Goal: Information Seeking & Learning: Learn about a topic

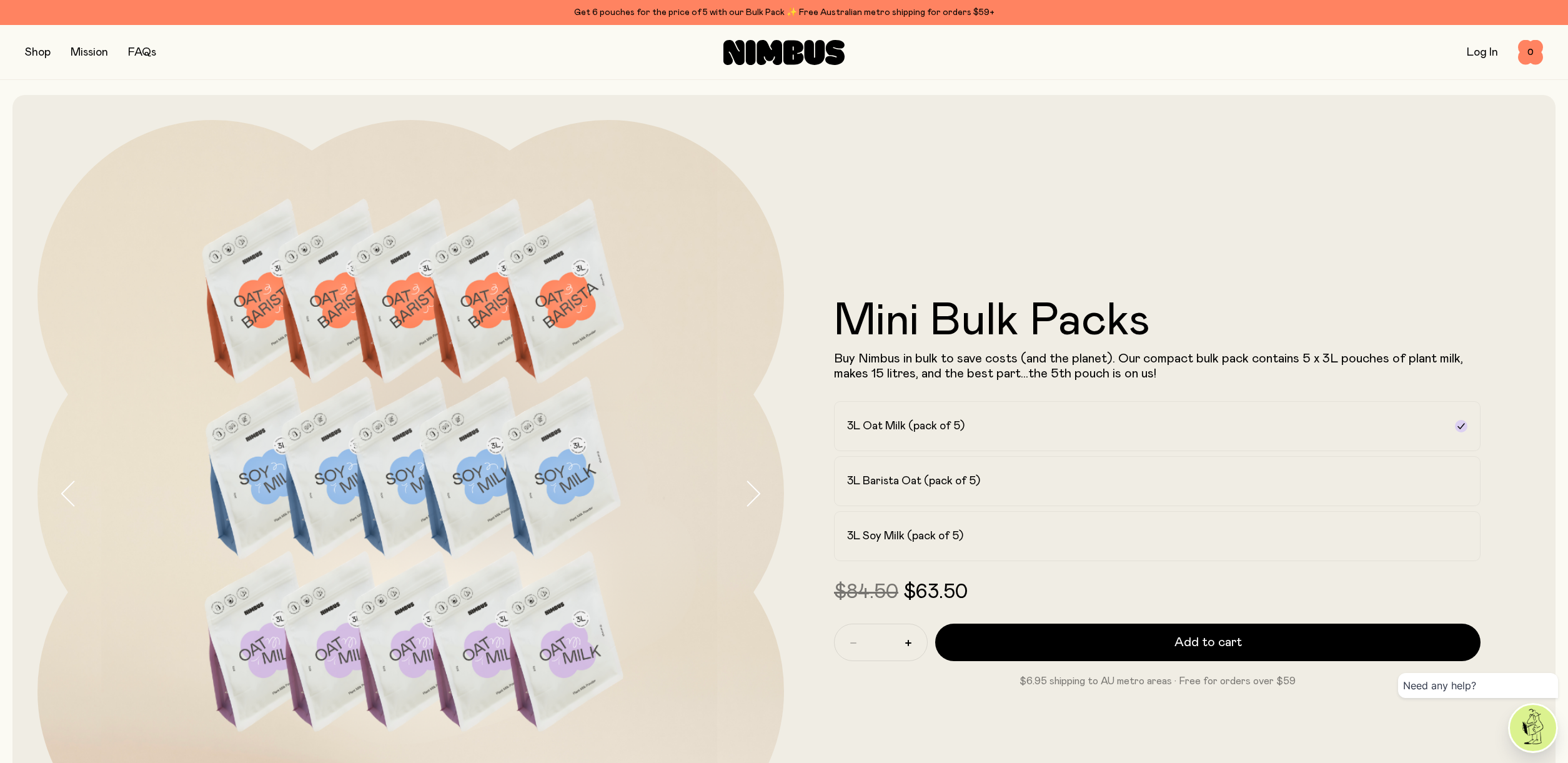
click at [790, 52] on icon at bounding box center [793, 52] width 20 height 25
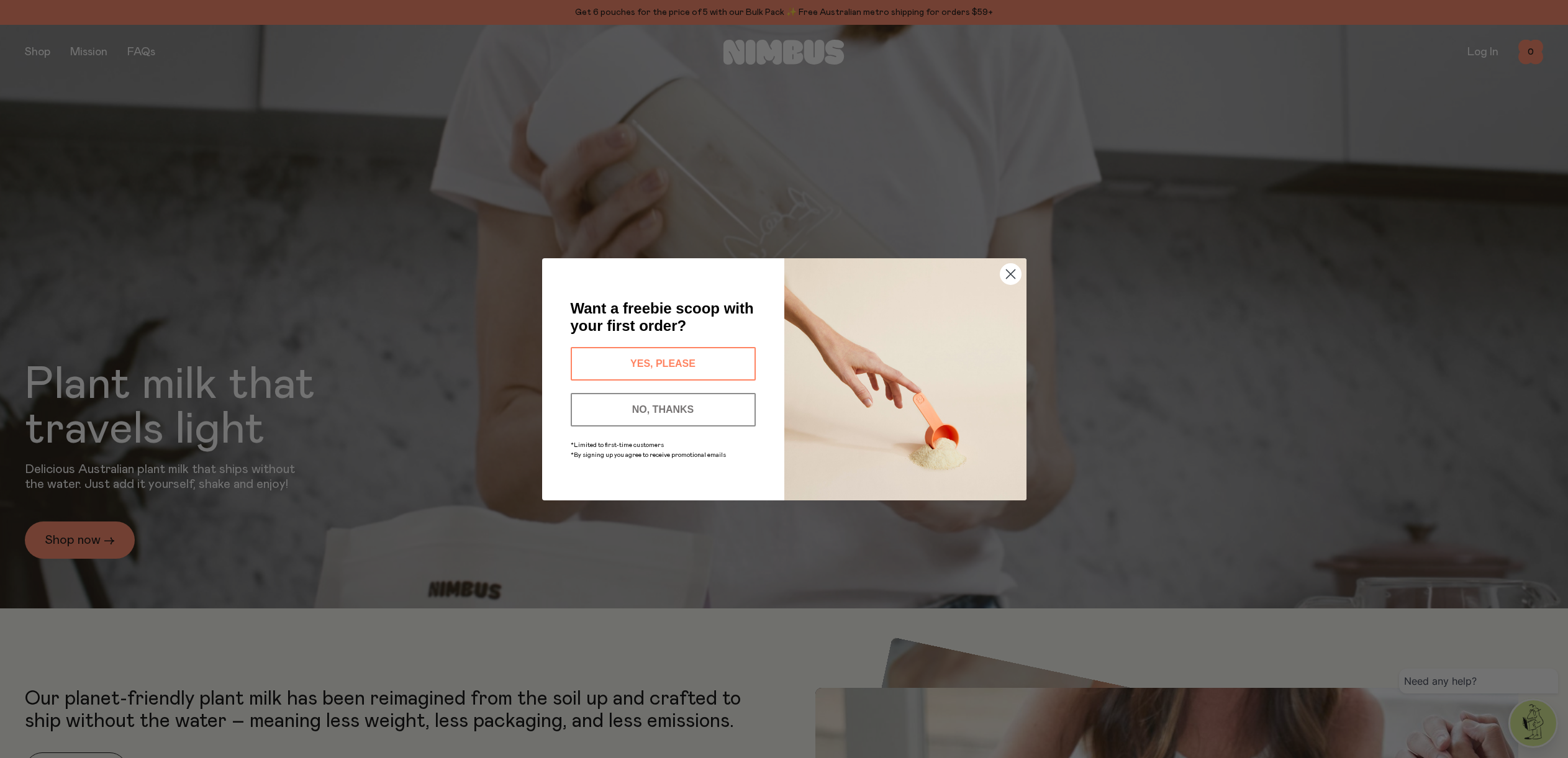
click at [702, 362] on button "YES, PLEASE" at bounding box center [663, 364] width 185 height 34
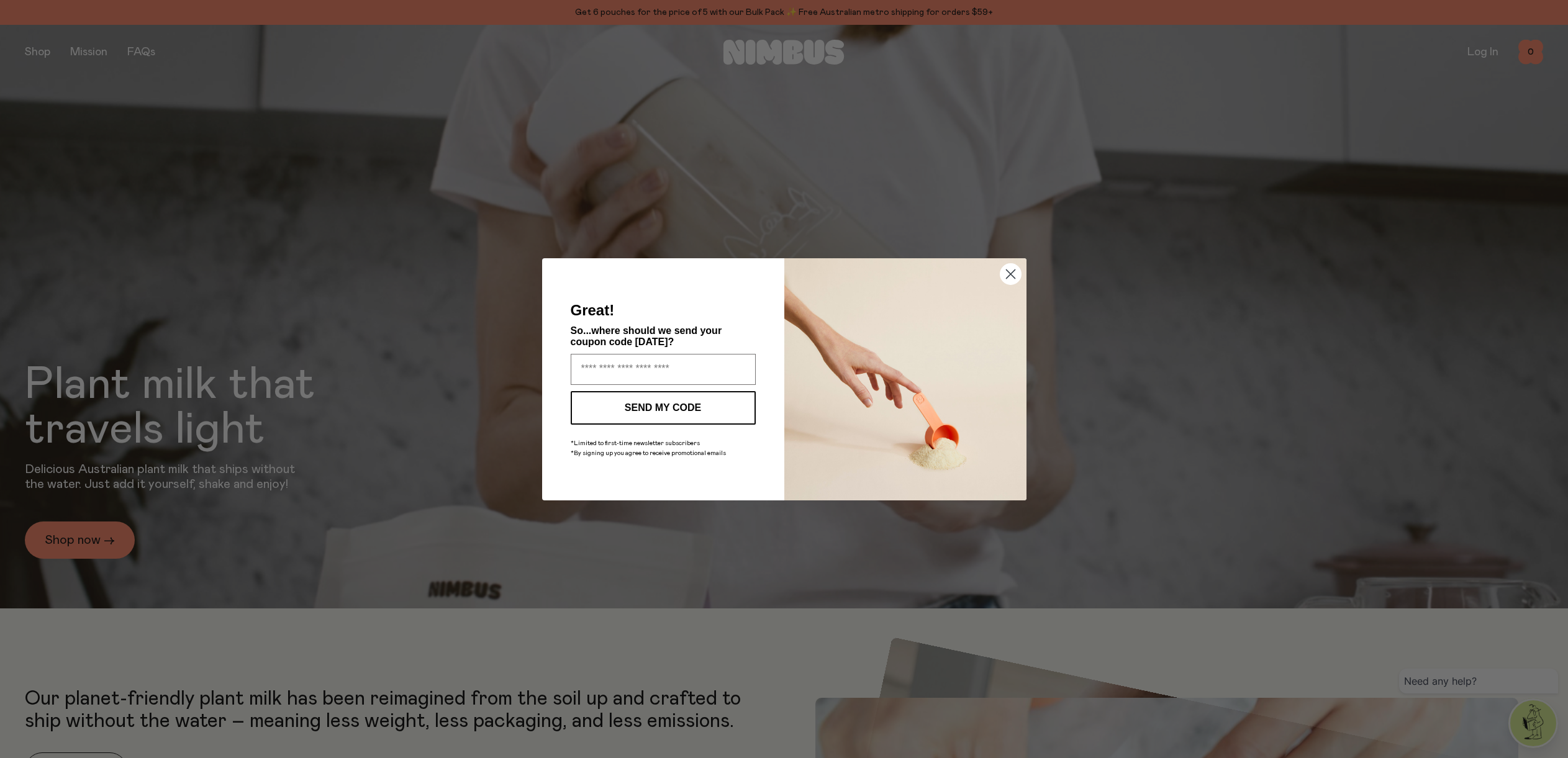
click at [1008, 279] on circle "Close dialog" at bounding box center [1009, 273] width 20 height 20
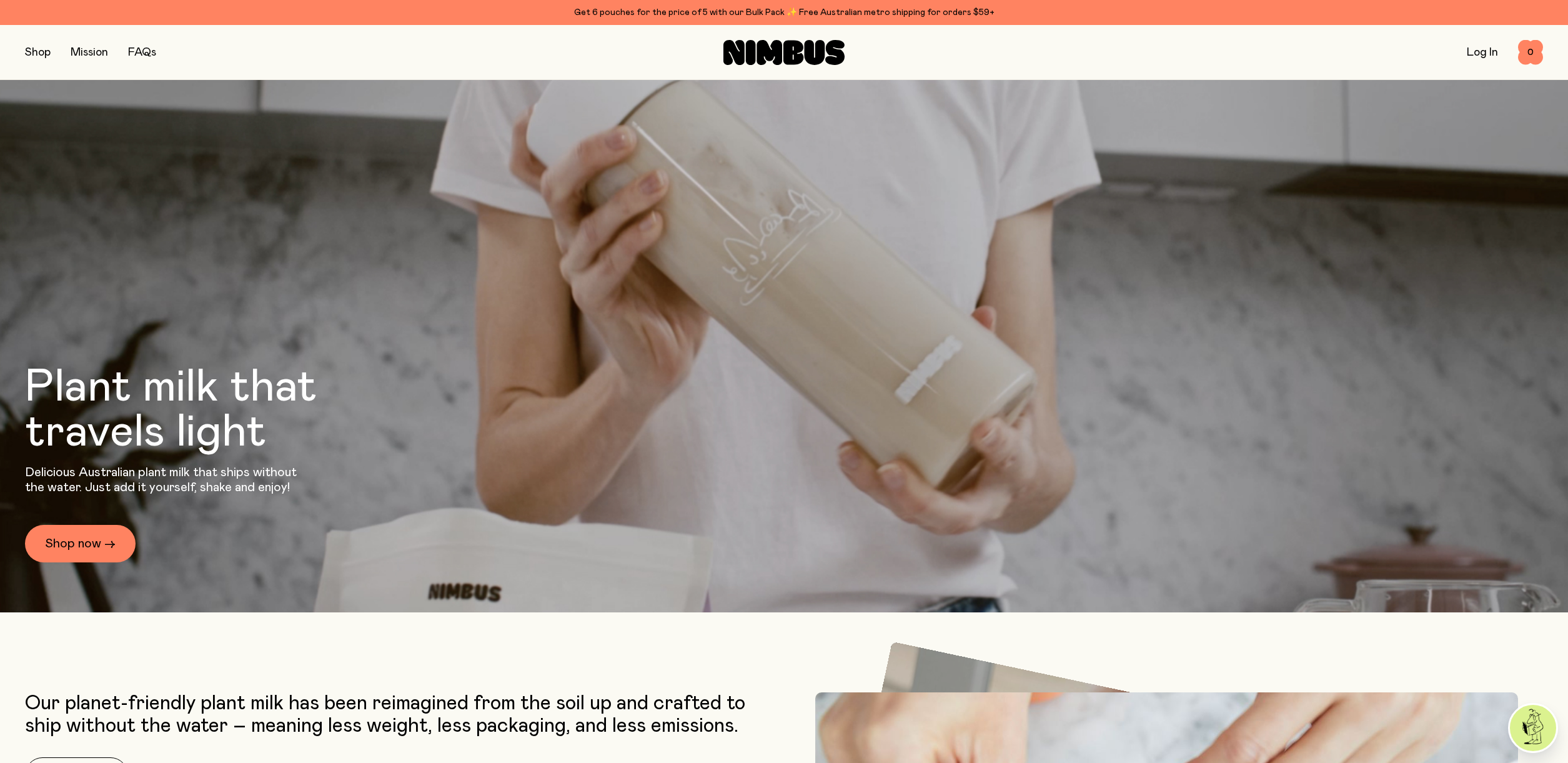
click at [151, 53] on link "FAQs" at bounding box center [142, 53] width 28 height 11
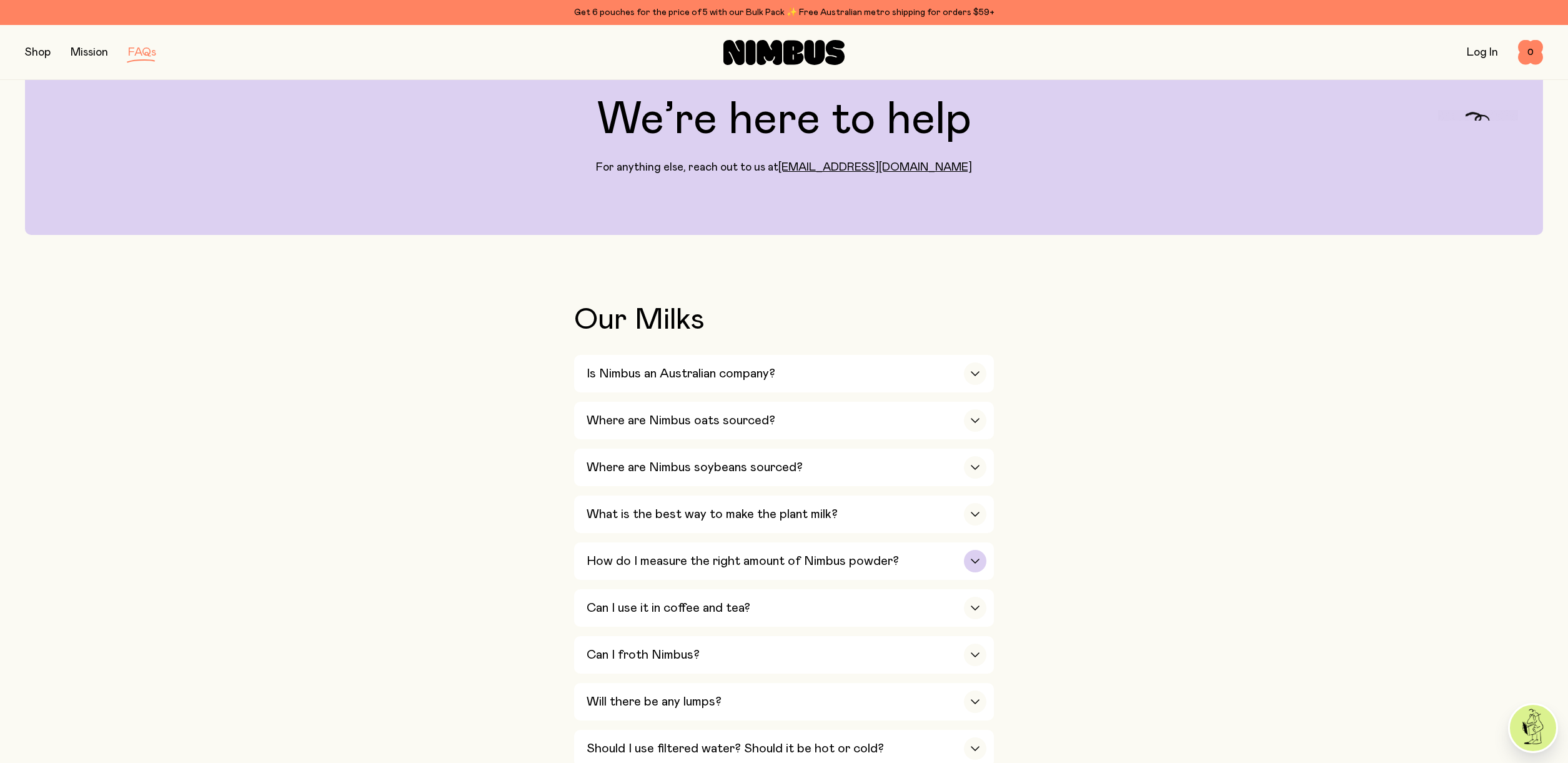
scroll to position [229, 0]
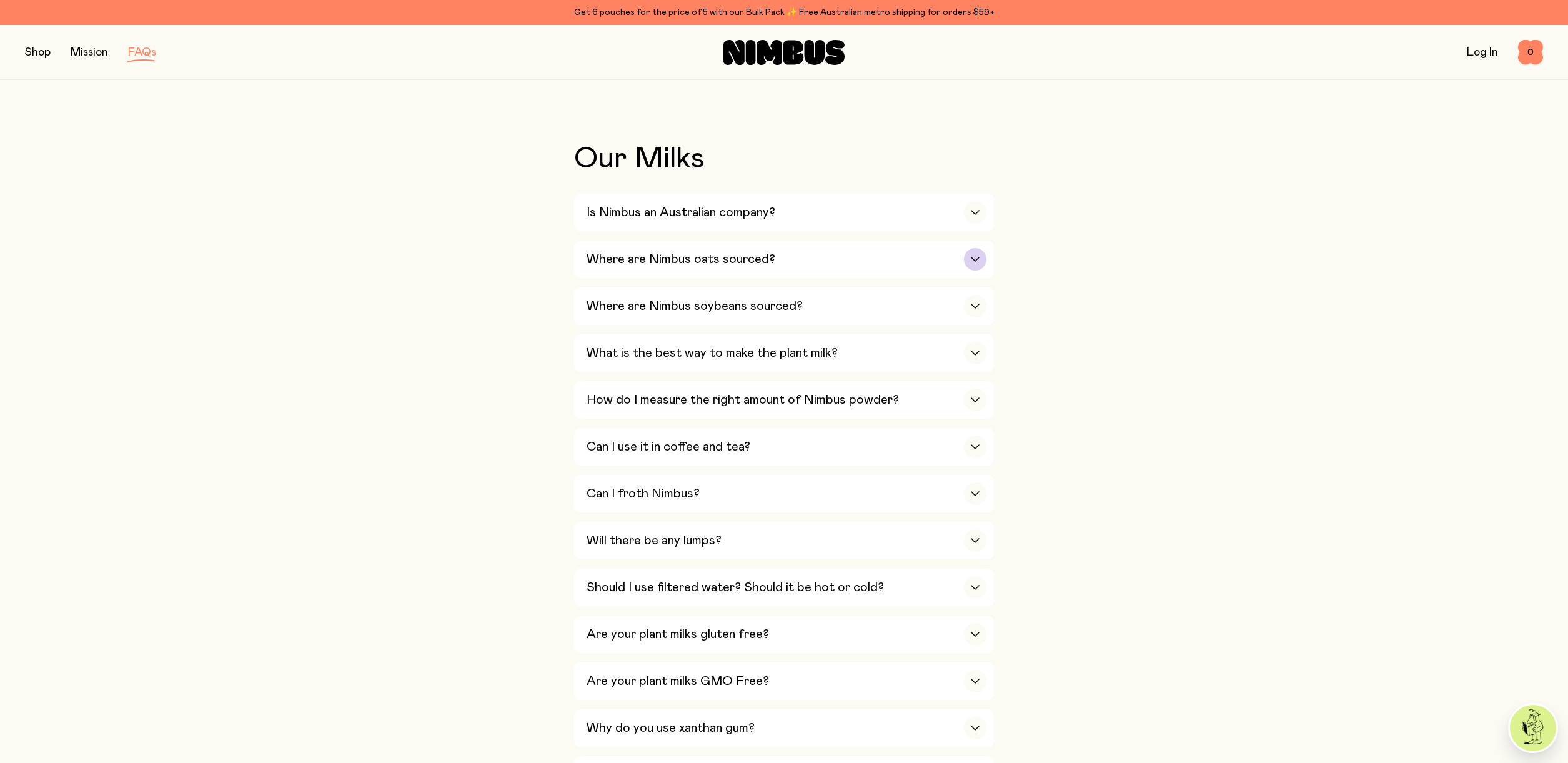
click at [756, 271] on div "Where are Nimbus oats sourced?" at bounding box center [786, 259] width 400 height 37
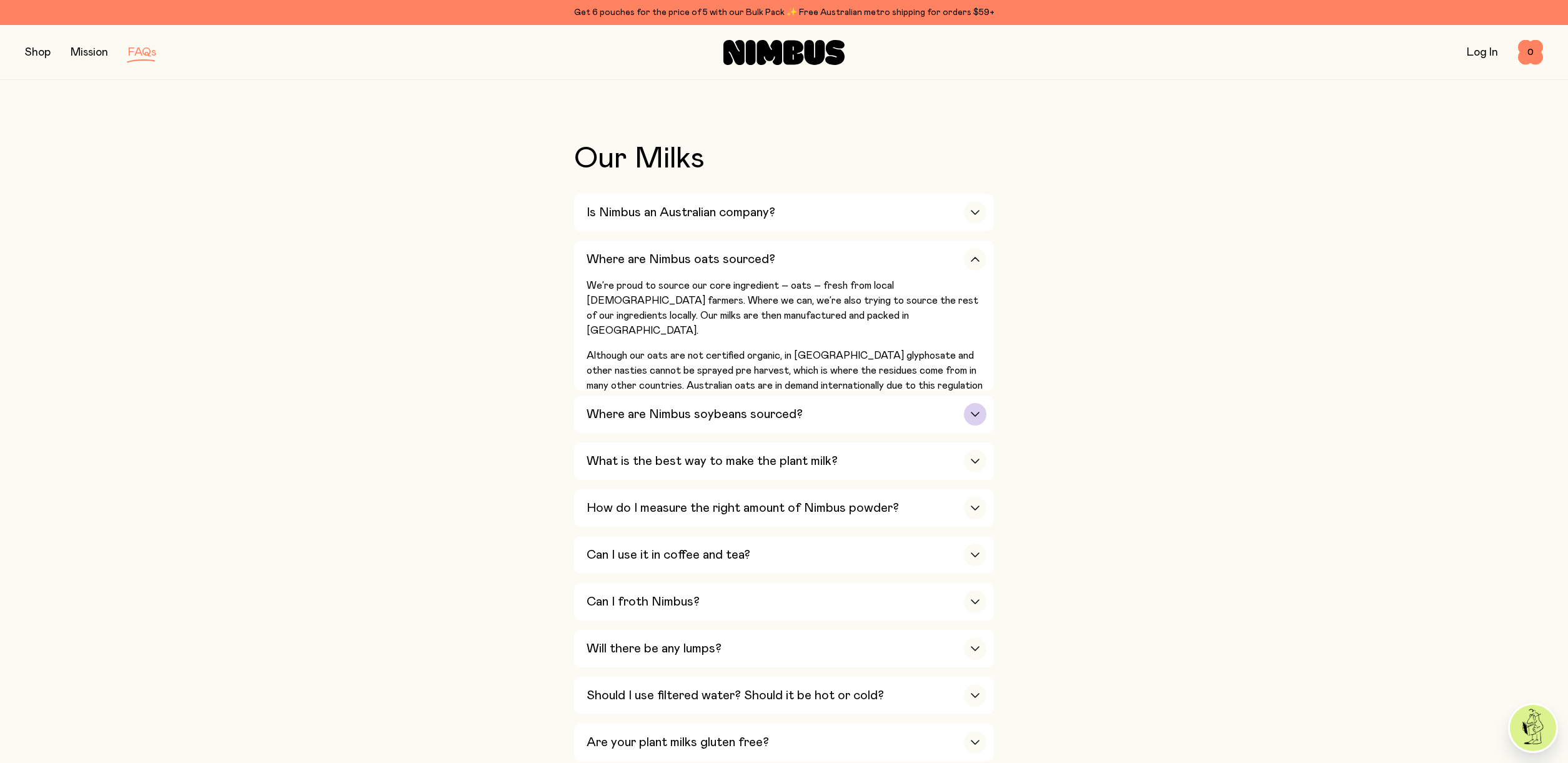
click at [775, 407] on h3 "Where are Nimbus soybeans sourced?" at bounding box center [695, 414] width 216 height 15
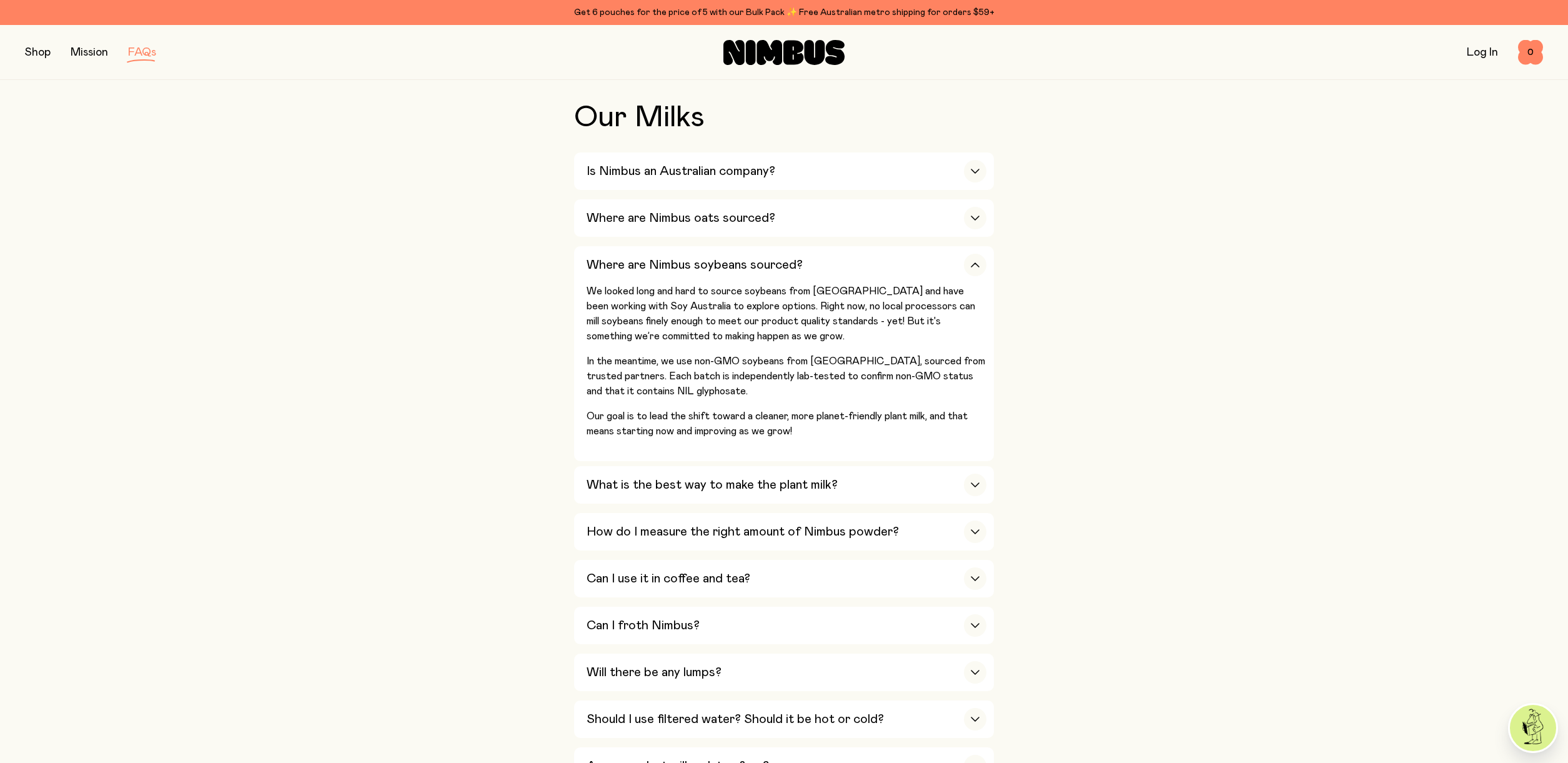
scroll to position [338, 0]
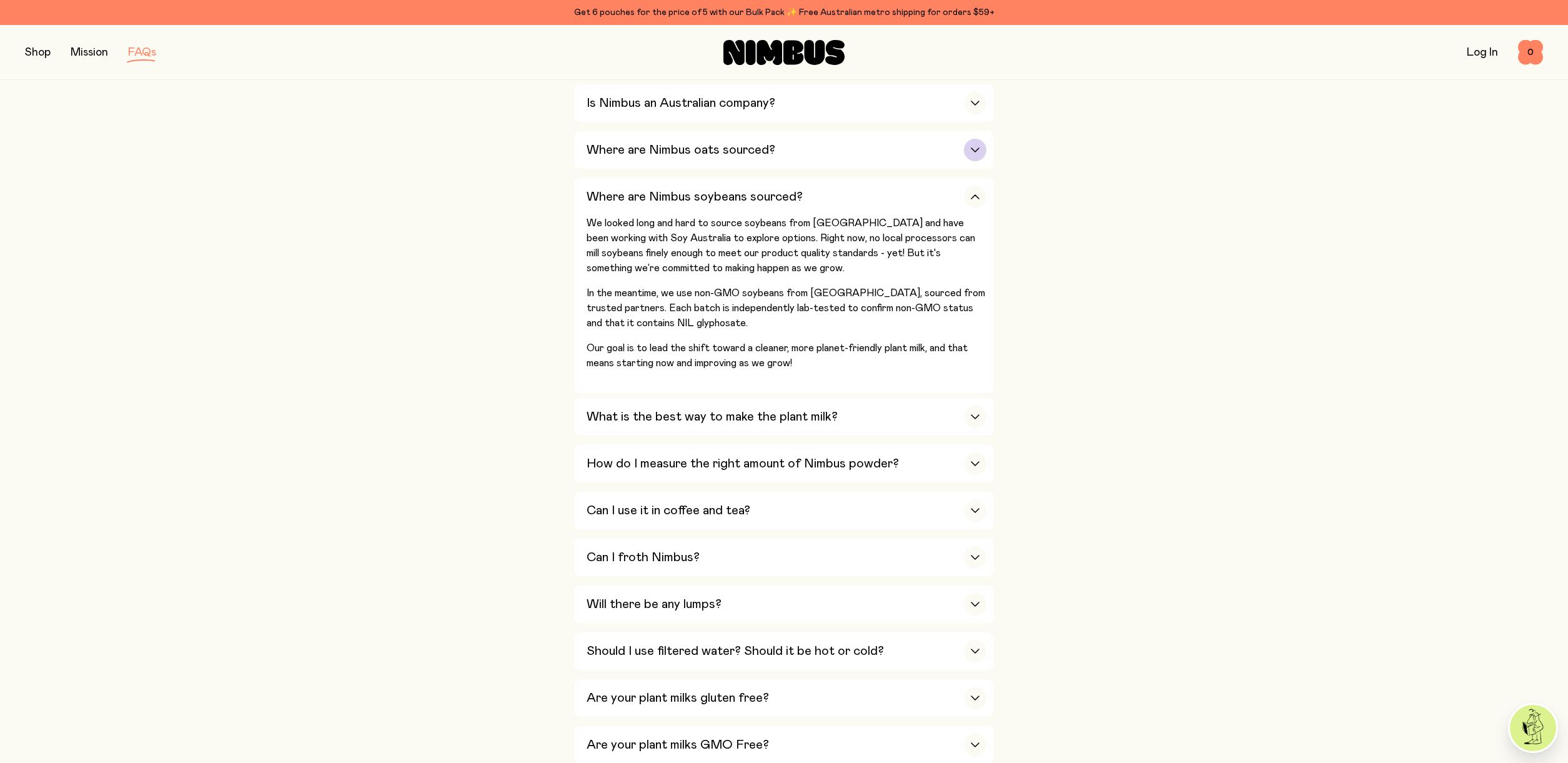
click at [729, 153] on h3 "Where are Nimbus oats sourced?" at bounding box center [681, 150] width 189 height 15
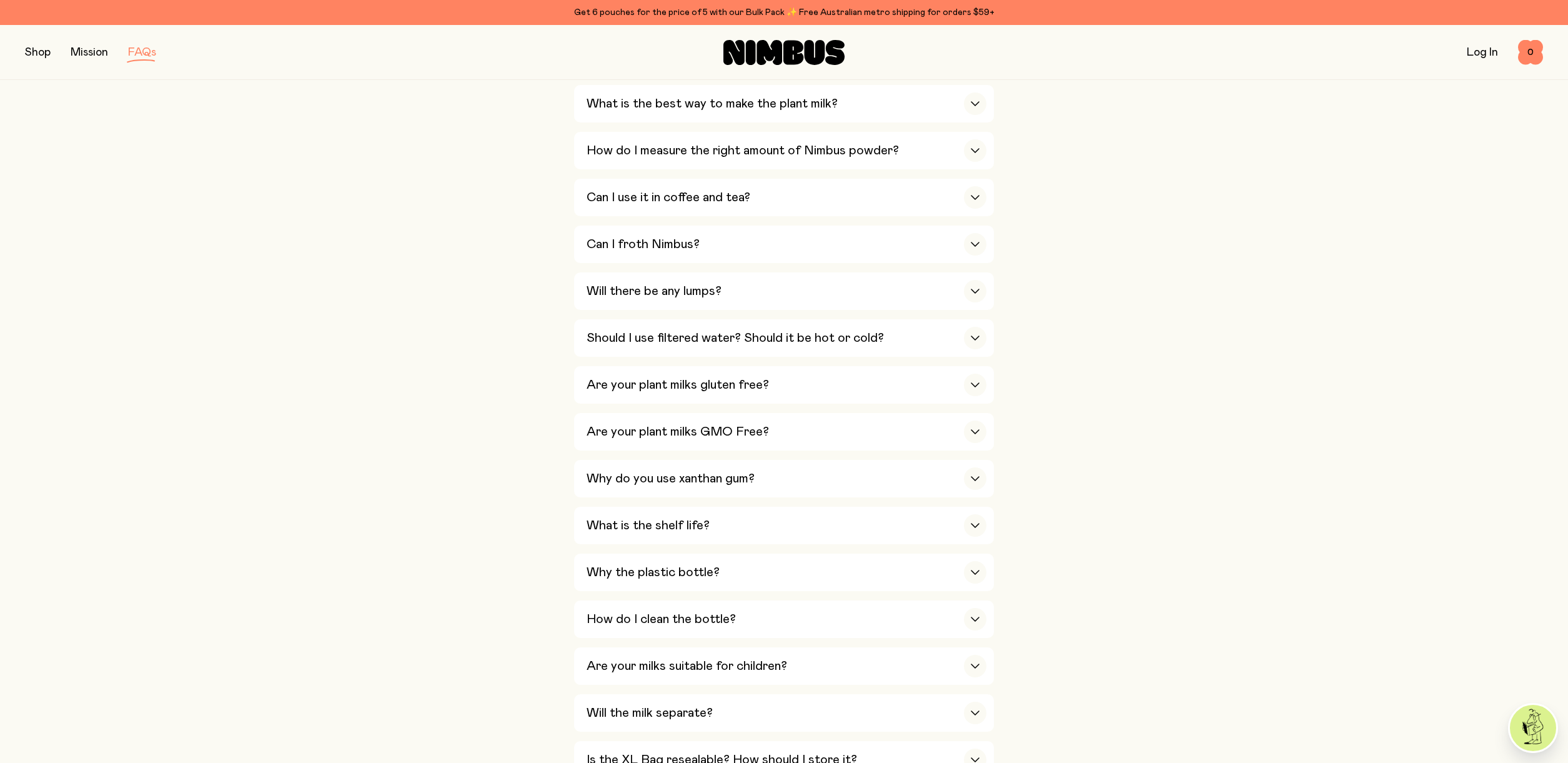
scroll to position [663, 0]
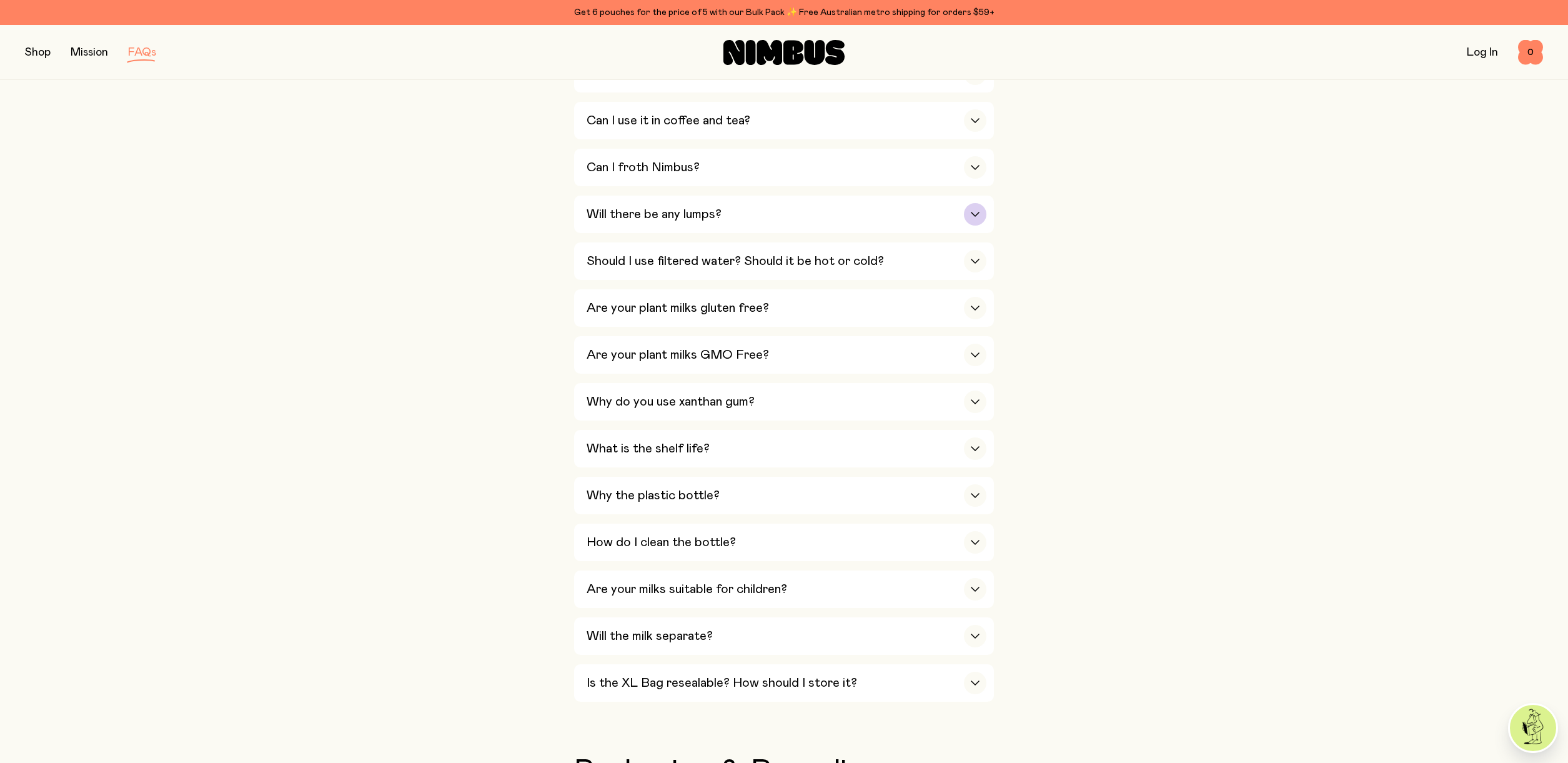
click at [713, 209] on h3 "Will there be any lumps?" at bounding box center [654, 214] width 135 height 15
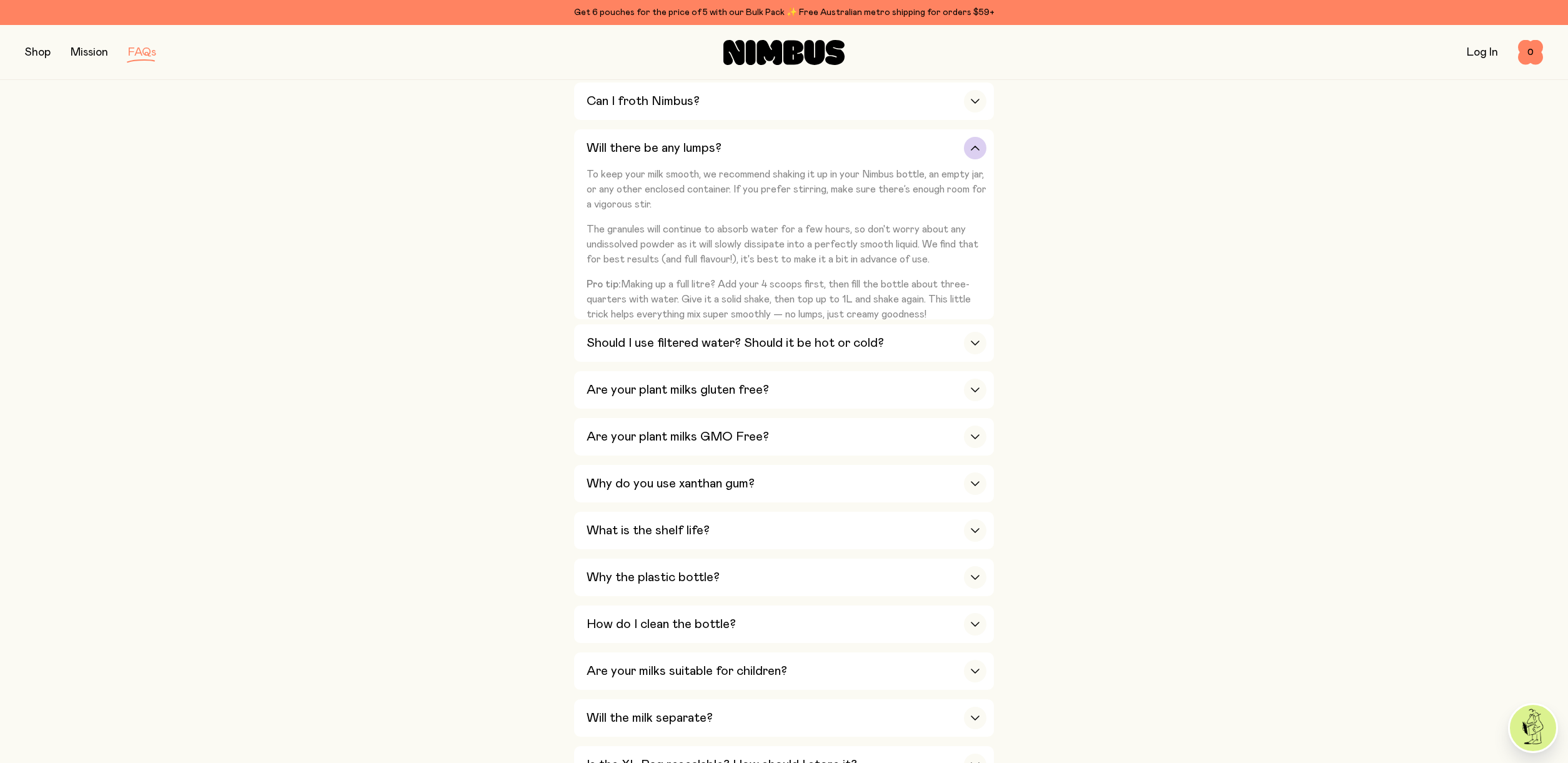
scroll to position [608, 0]
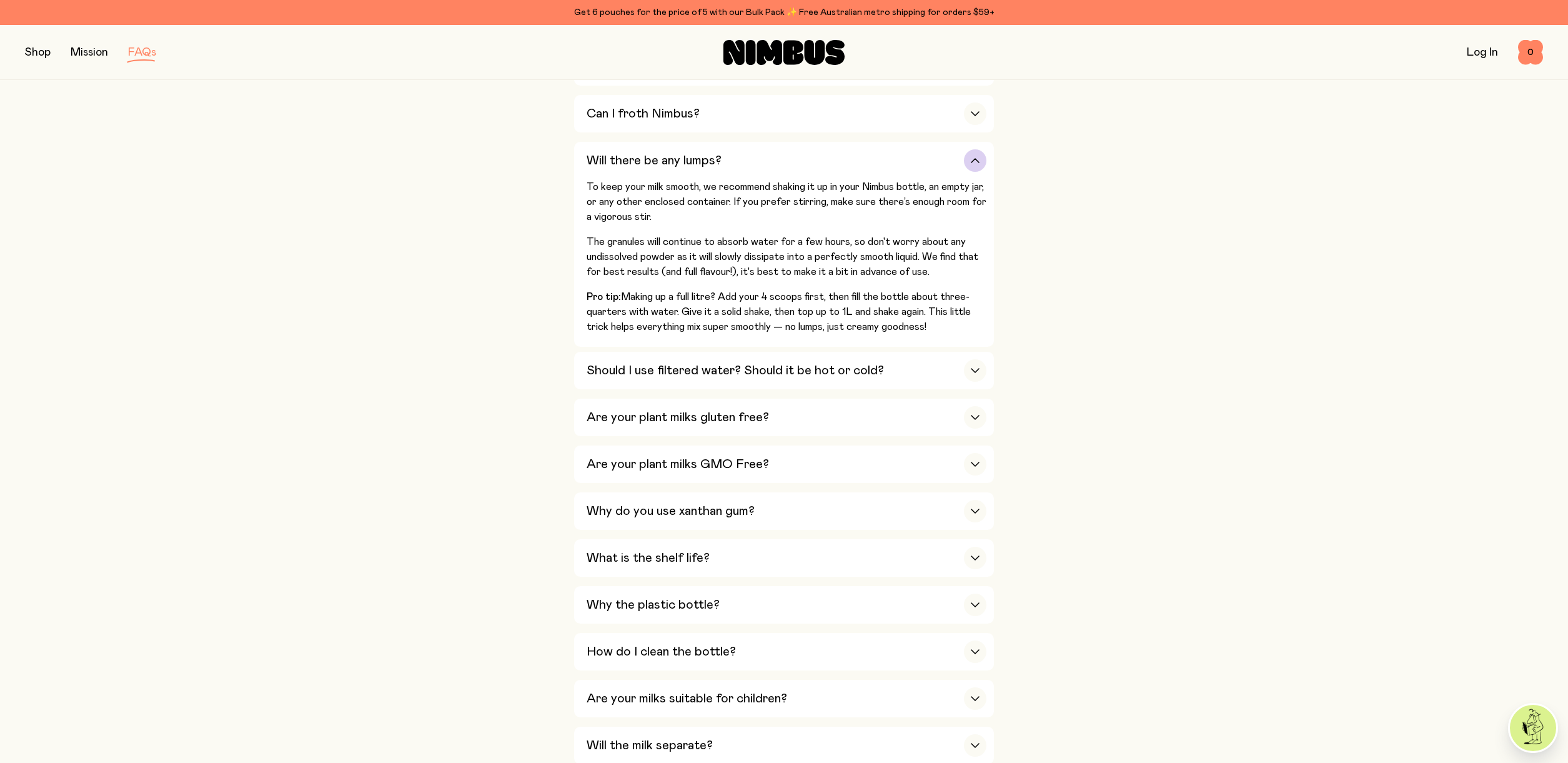
click at [731, 156] on div "Will there be any lumps?" at bounding box center [786, 160] width 400 height 37
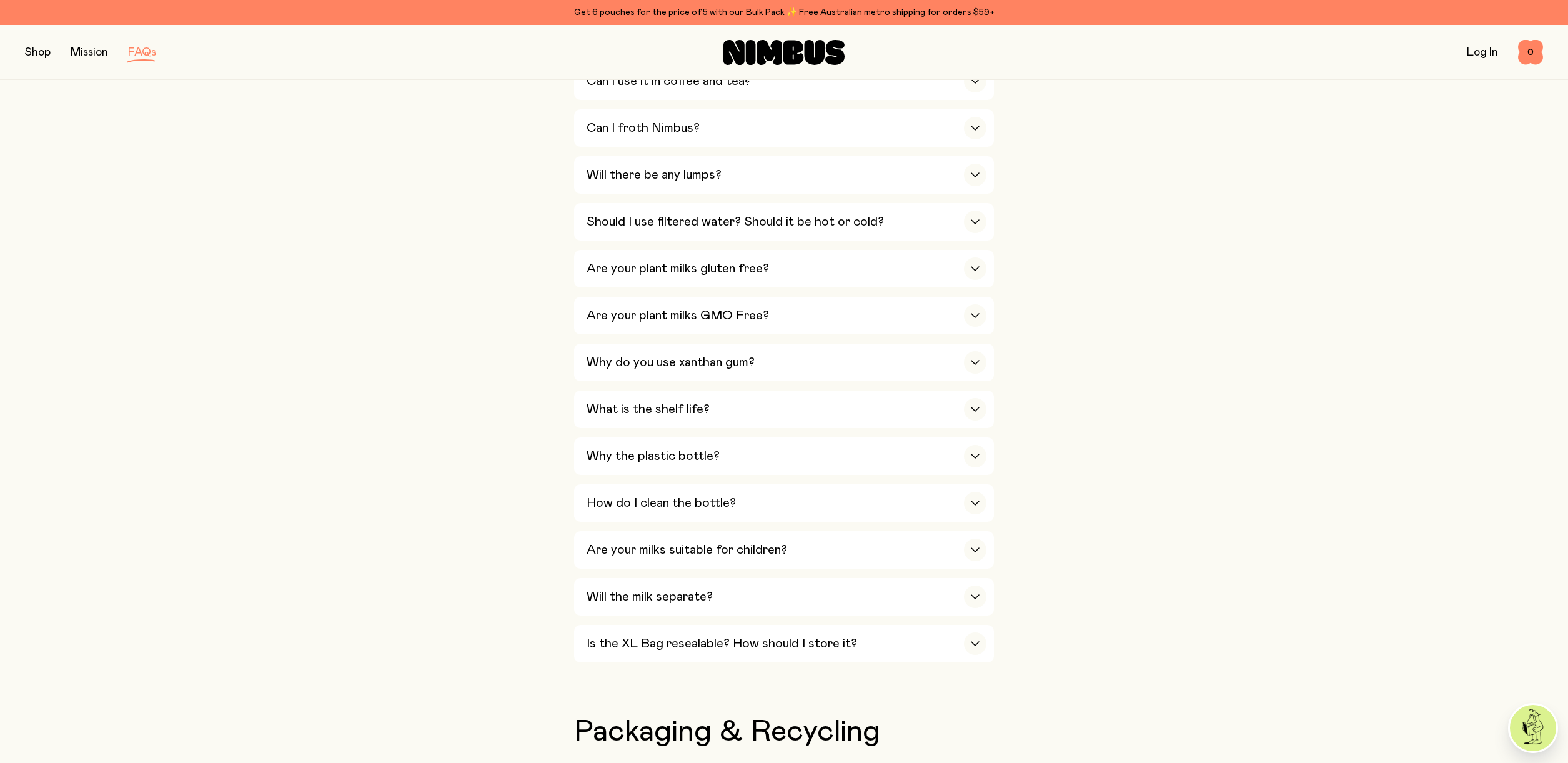
scroll to position [0, 0]
